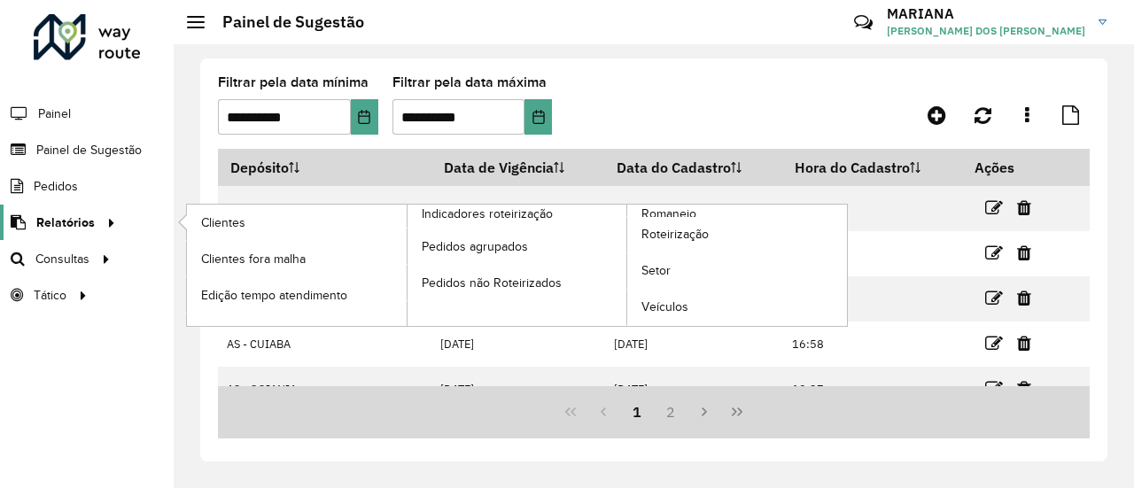
scroll to position [318, 0]
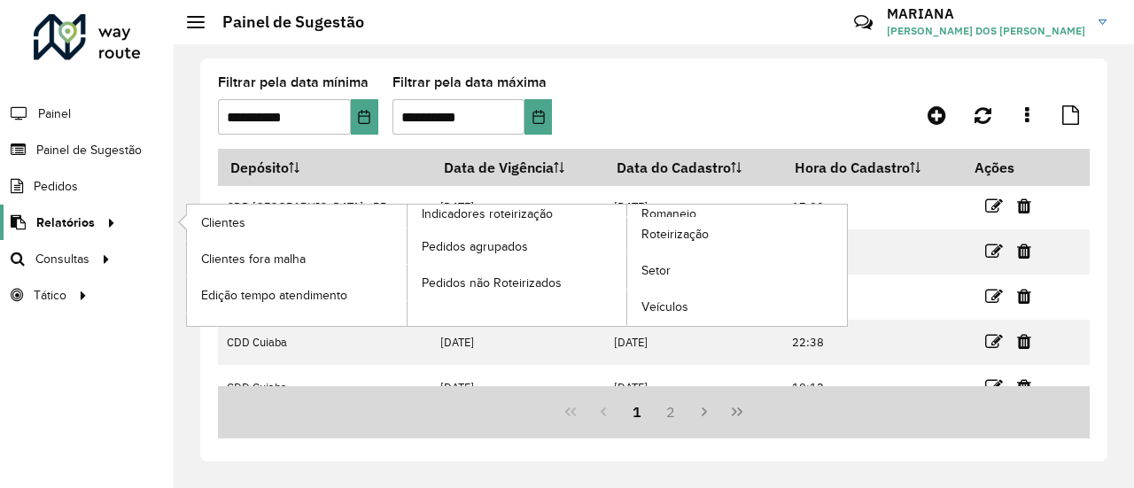
click at [103, 226] on icon at bounding box center [108, 221] width 15 height 27
click at [233, 230] on link "Clientes" at bounding box center [297, 222] width 220 height 35
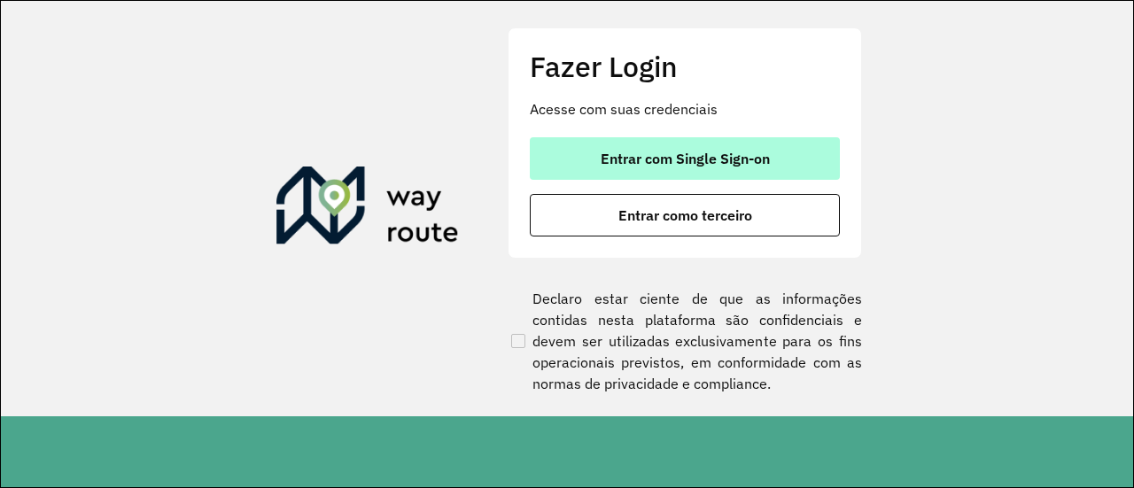
click at [753, 168] on button "Entrar com Single Sign-on" at bounding box center [685, 158] width 310 height 43
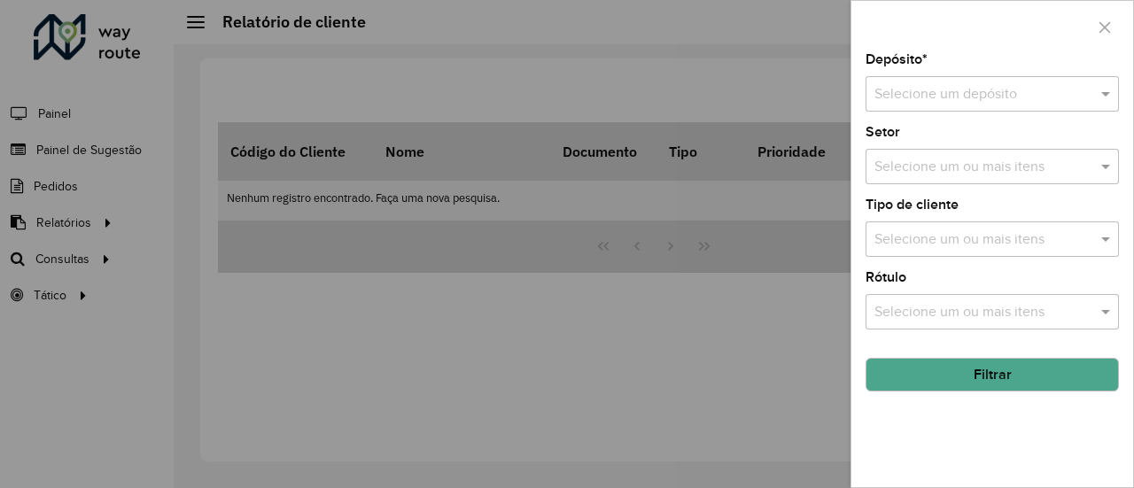
click at [1022, 95] on input "text" at bounding box center [974, 94] width 200 height 21
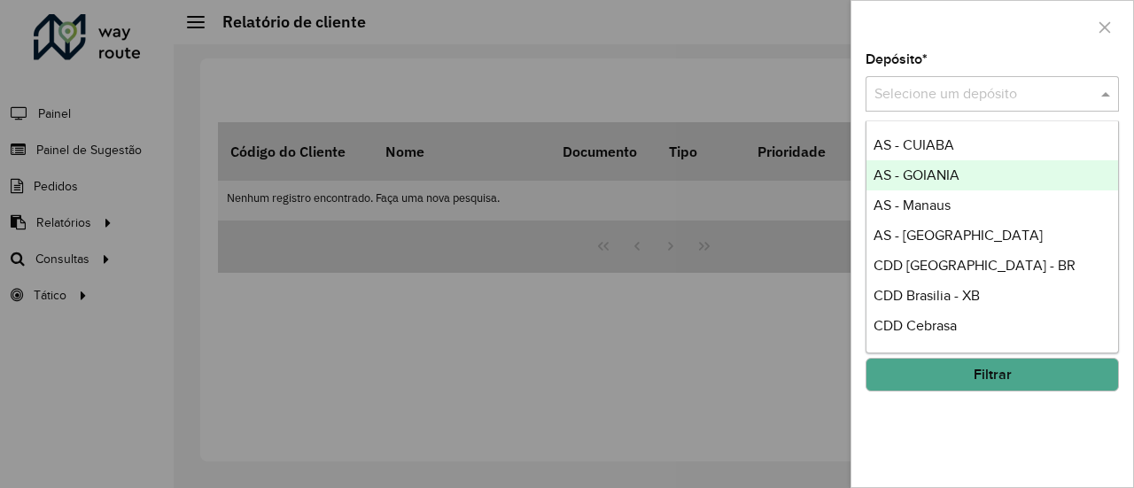
scroll to position [89, 0]
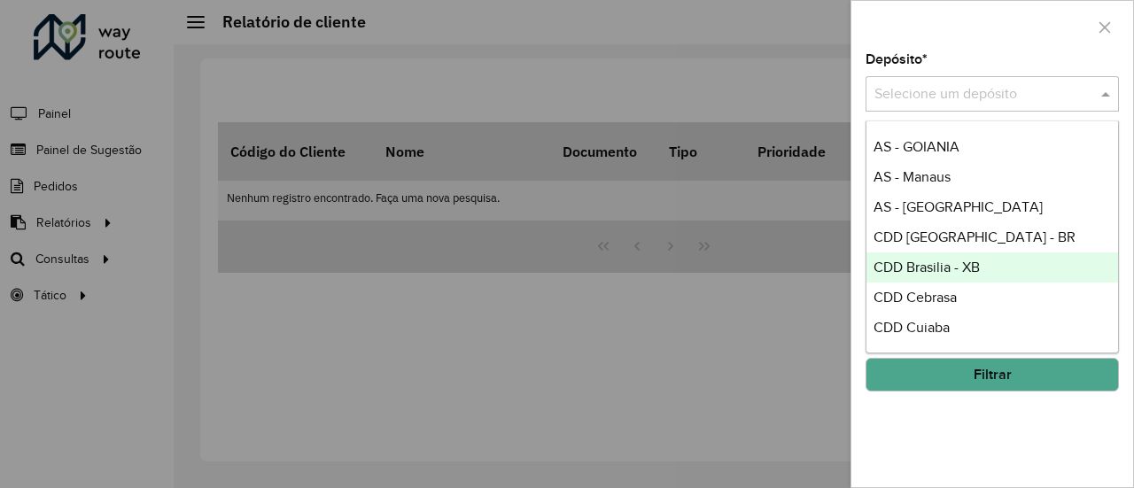
click at [946, 266] on span "CDD Brasilia - XB" at bounding box center [927, 267] width 106 height 15
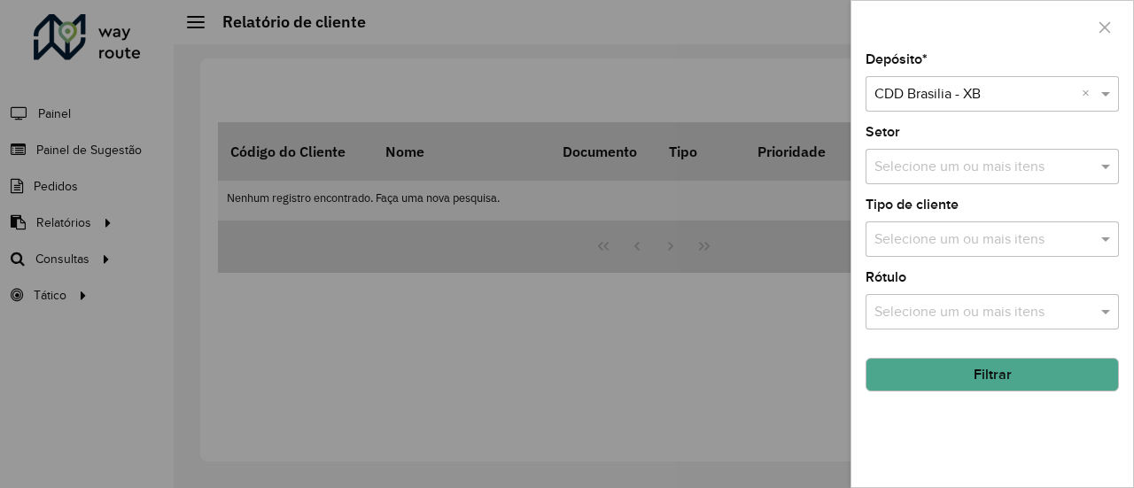
click at [941, 384] on button "Filtrar" at bounding box center [992, 375] width 253 height 34
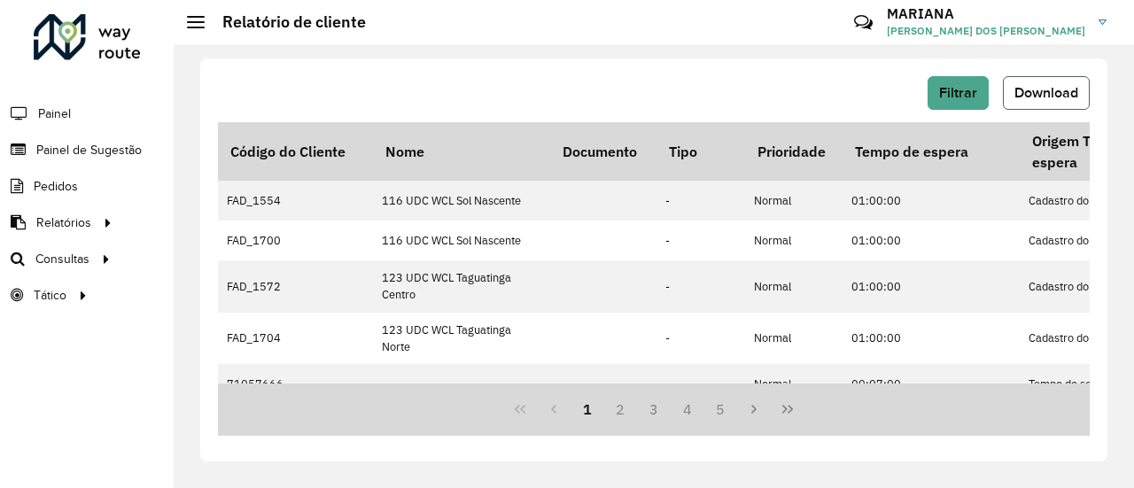
click at [1058, 86] on span "Download" at bounding box center [1046, 92] width 64 height 15
click at [950, 87] on span "Filtrar" at bounding box center [958, 92] width 38 height 15
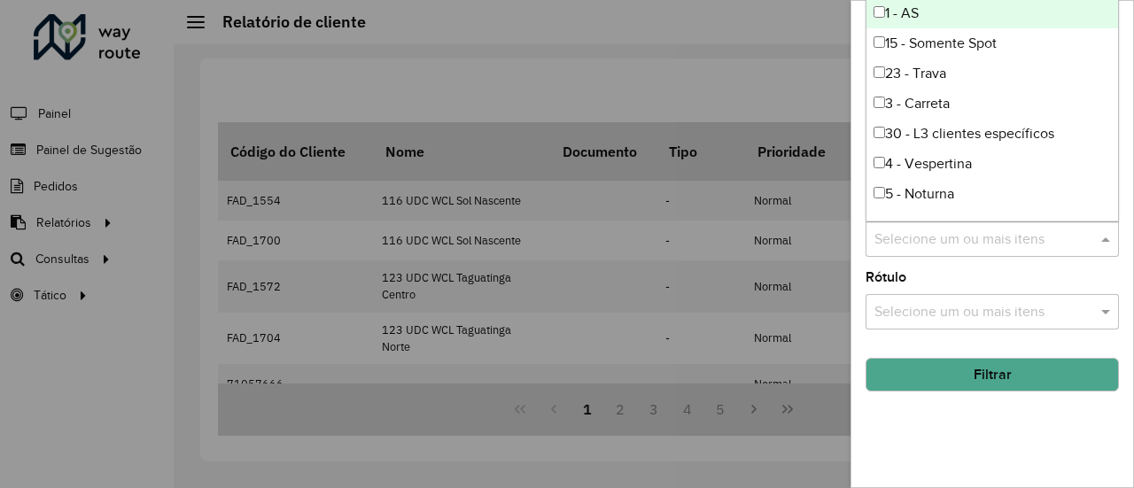
click at [962, 244] on input "text" at bounding box center [983, 239] width 227 height 21
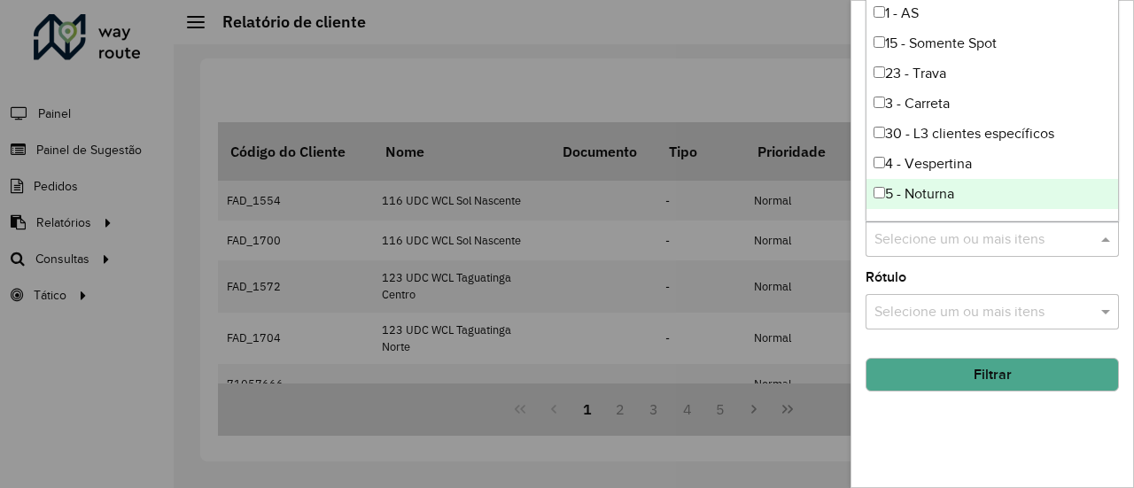
scroll to position [177, 0]
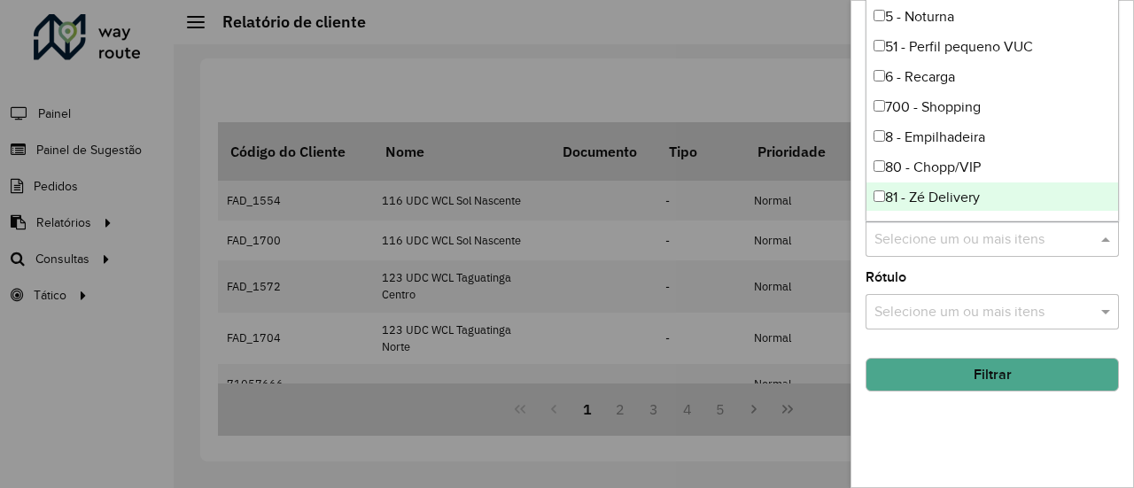
click at [980, 197] on div "81 - Zé Delivery" at bounding box center [992, 198] width 252 height 30
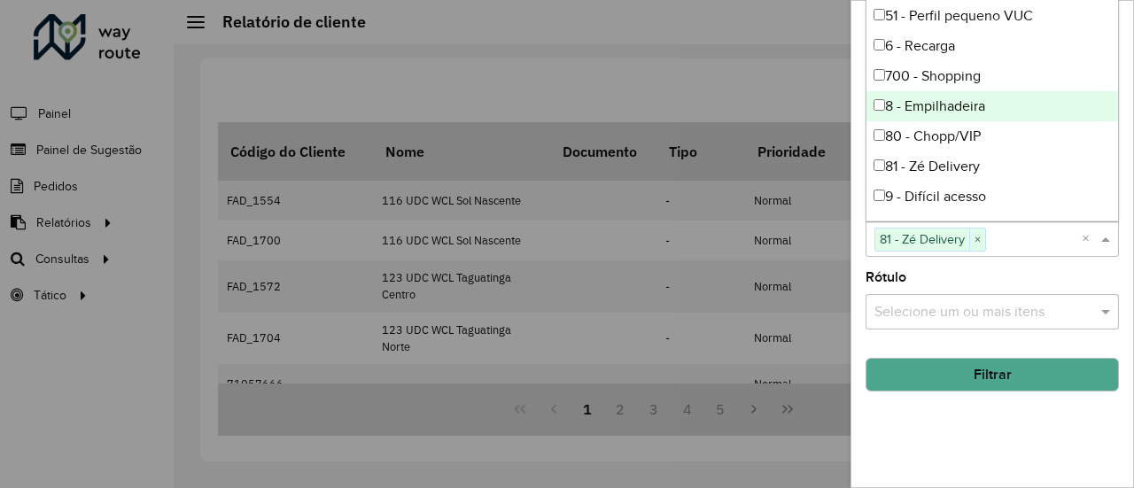
scroll to position [209, 0]
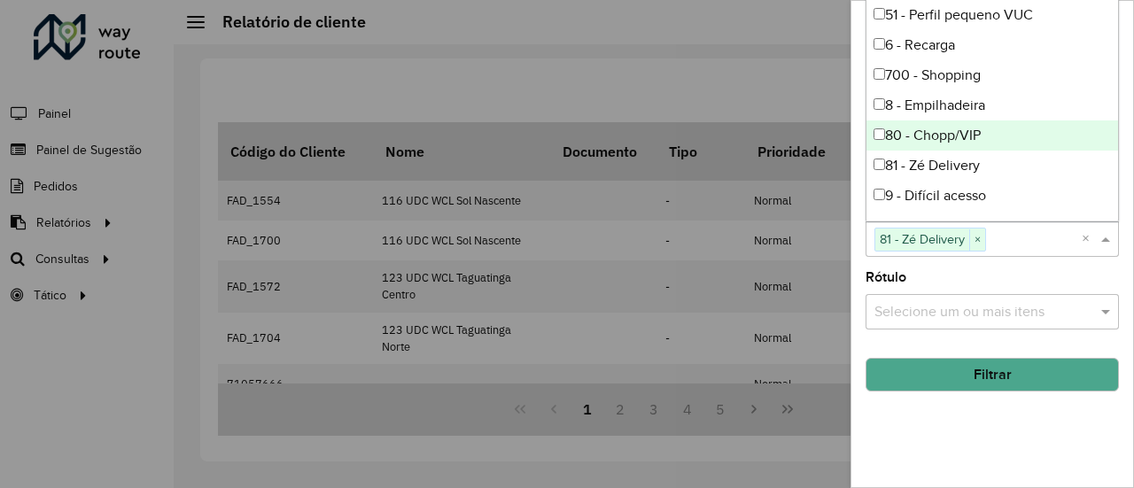
click at [1019, 137] on div "80 - Chopp/VIP" at bounding box center [992, 135] width 252 height 30
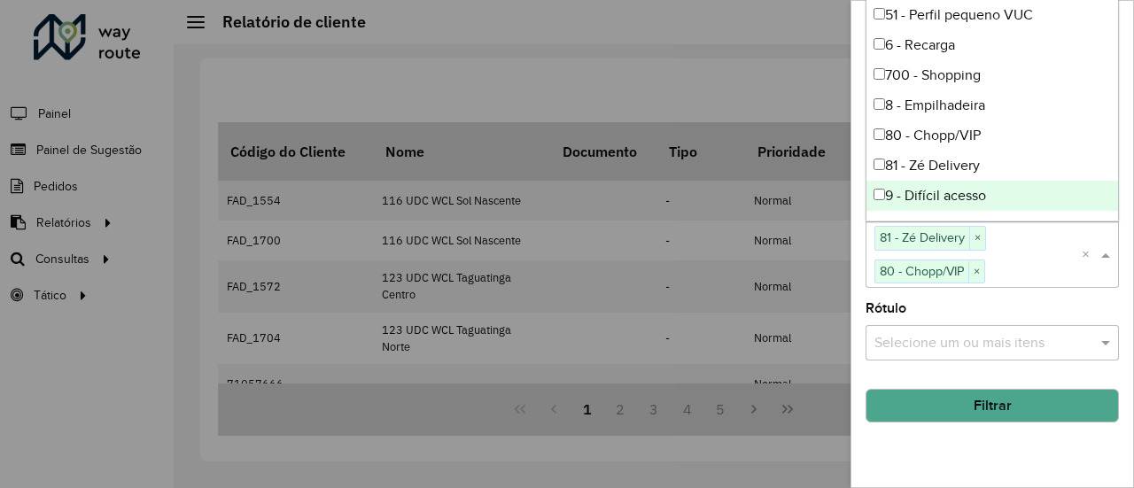
click at [987, 408] on button "Filtrar" at bounding box center [992, 406] width 253 height 34
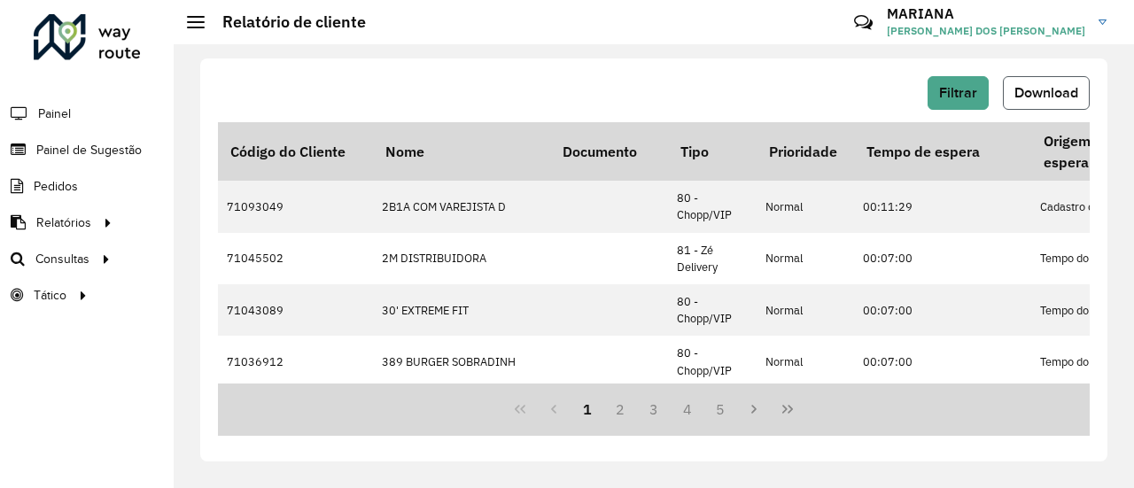
click at [1077, 89] on span "Download" at bounding box center [1046, 92] width 64 height 15
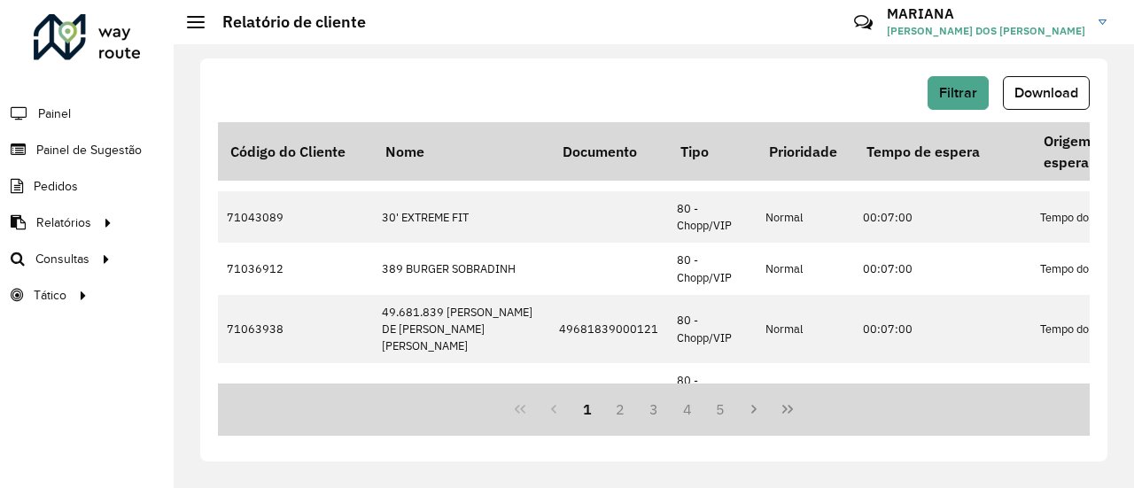
scroll to position [0, 0]
